Goal: Browse casually

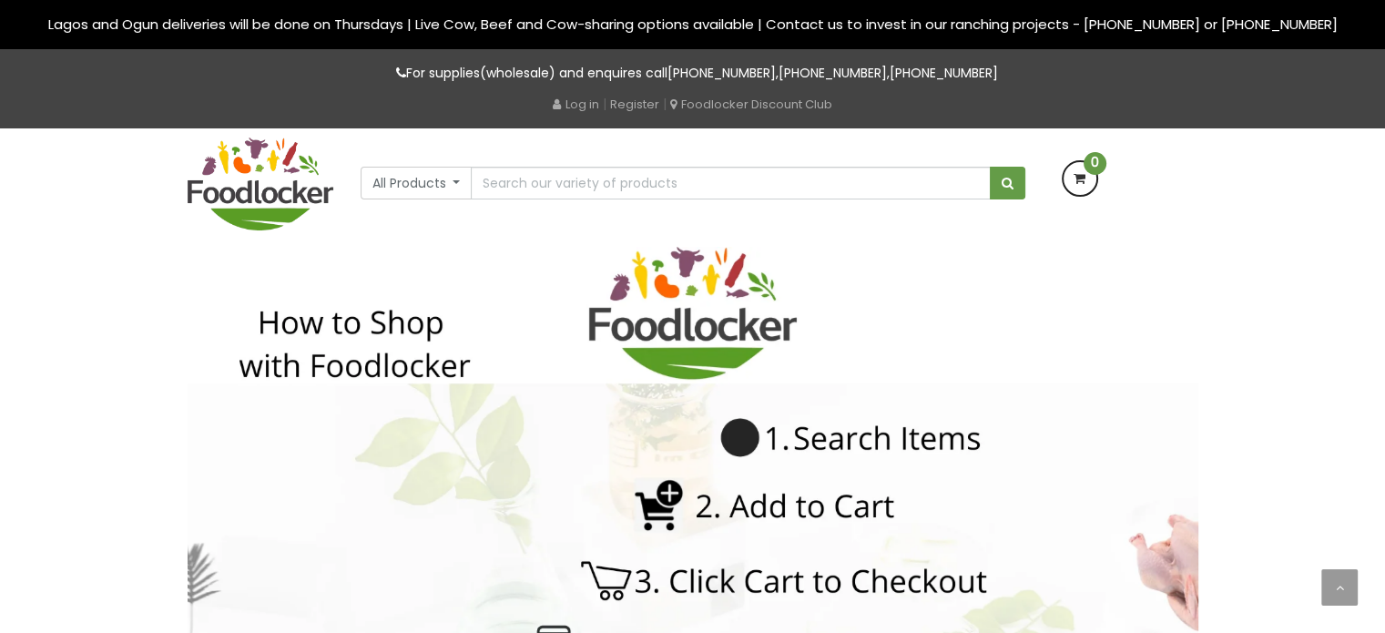
click at [251, 178] on img at bounding box center [261, 183] width 146 height 93
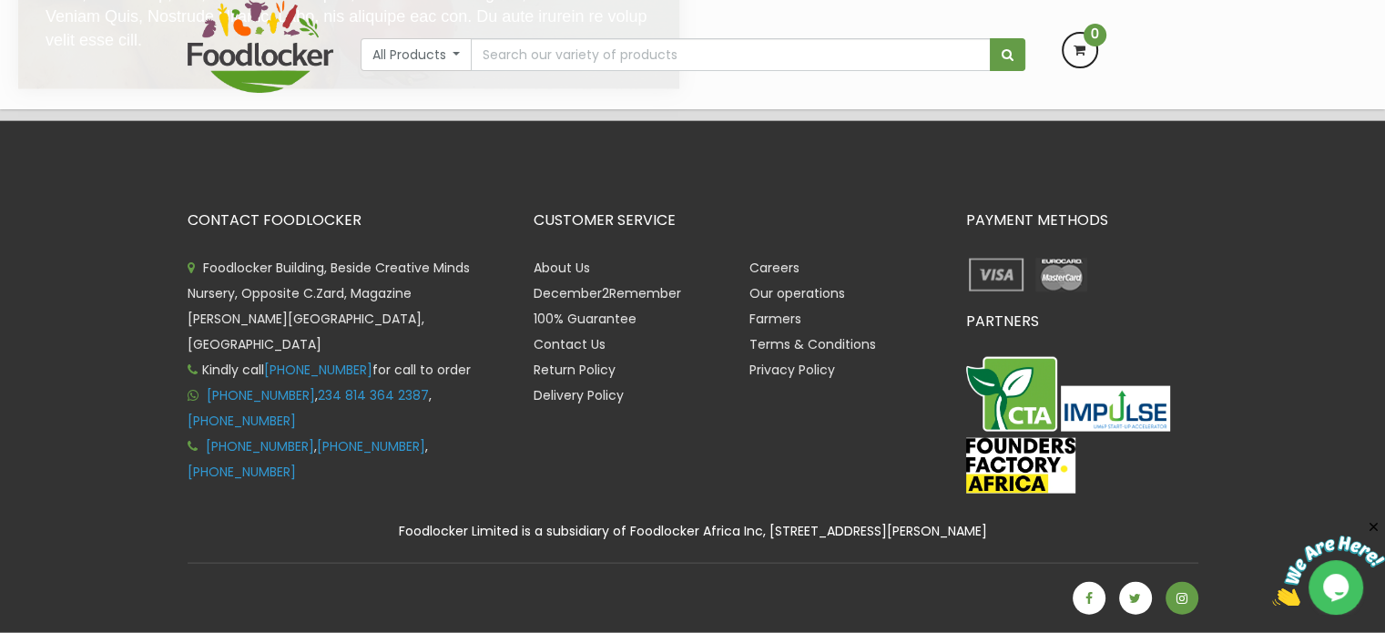
click at [1183, 598] on icon at bounding box center [1181, 598] width 11 height 13
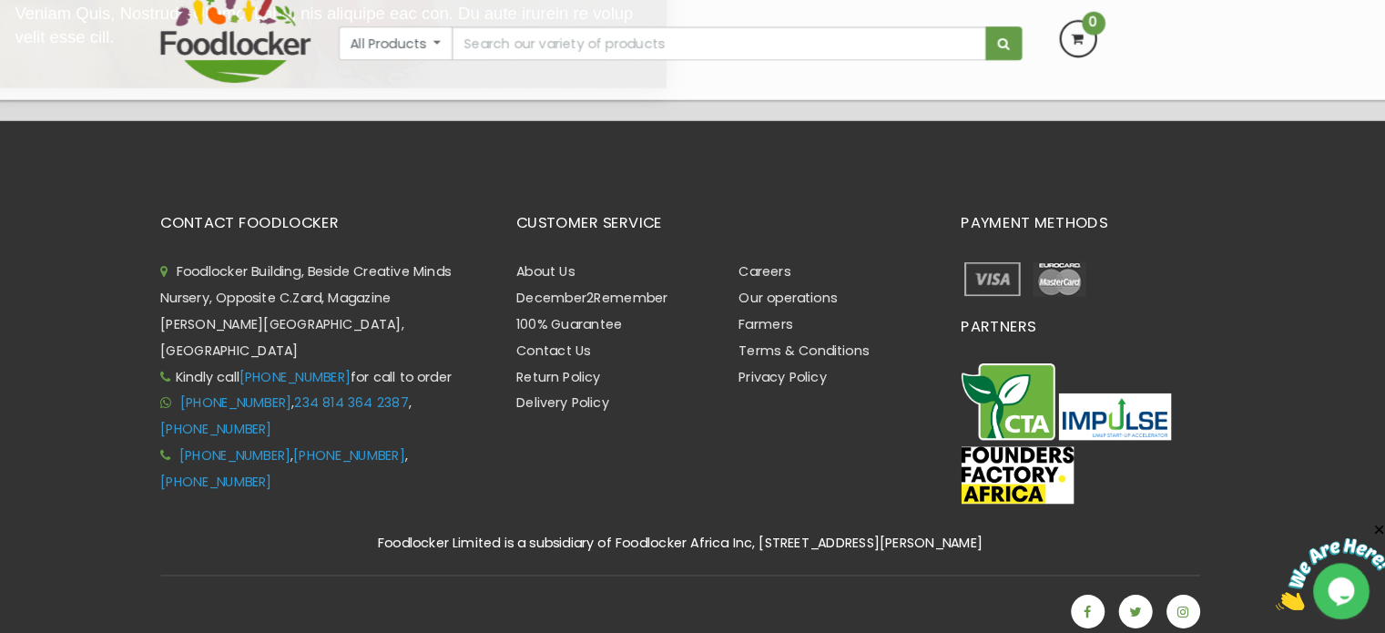
scroll to position [3731, 0]
